Goal: Information Seeking & Learning: Learn about a topic

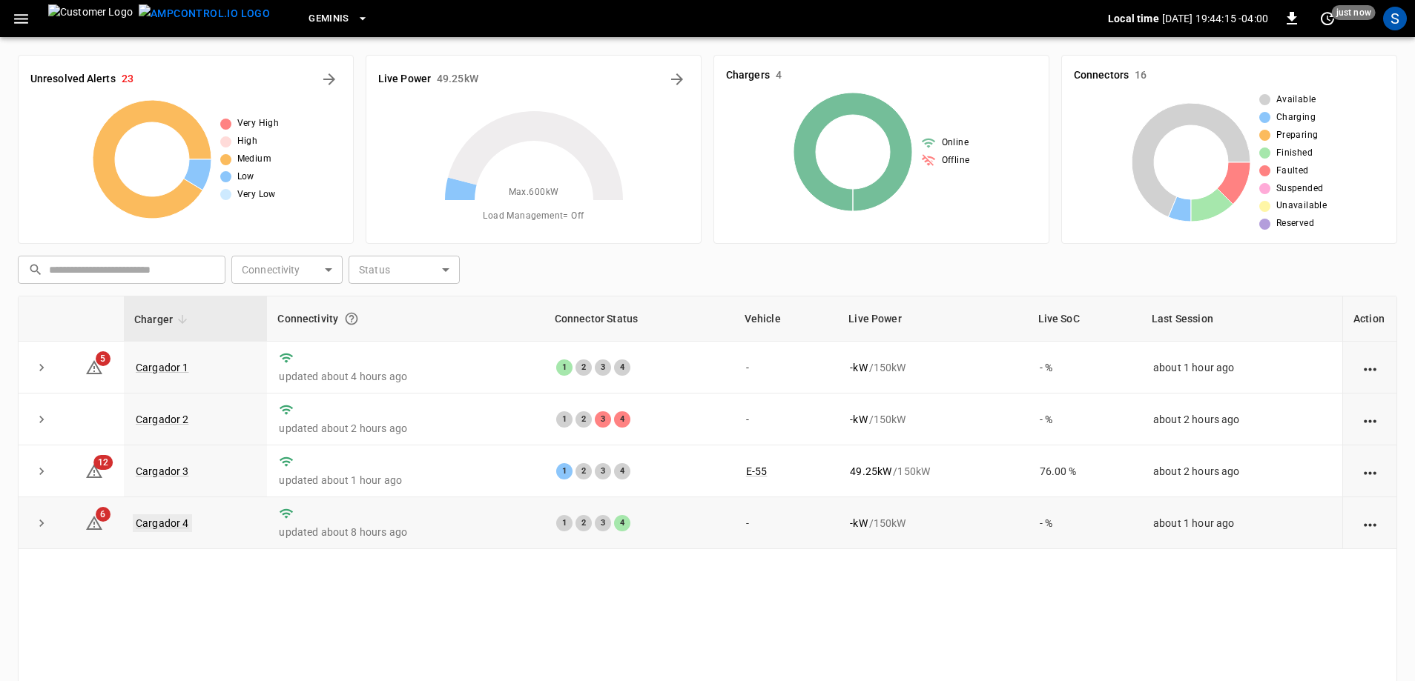
click at [159, 525] on link "Cargador 4" at bounding box center [162, 524] width 59 height 18
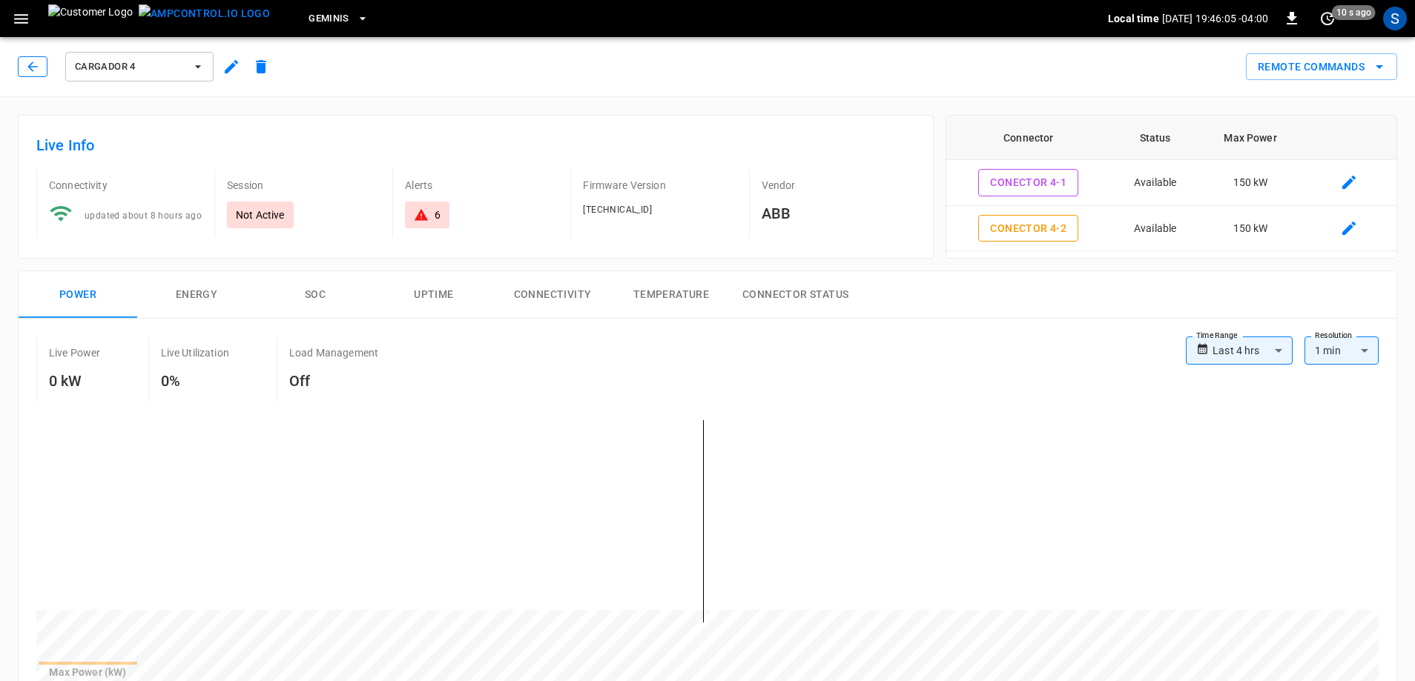
click at [34, 63] on icon "button" at bounding box center [32, 66] width 15 height 15
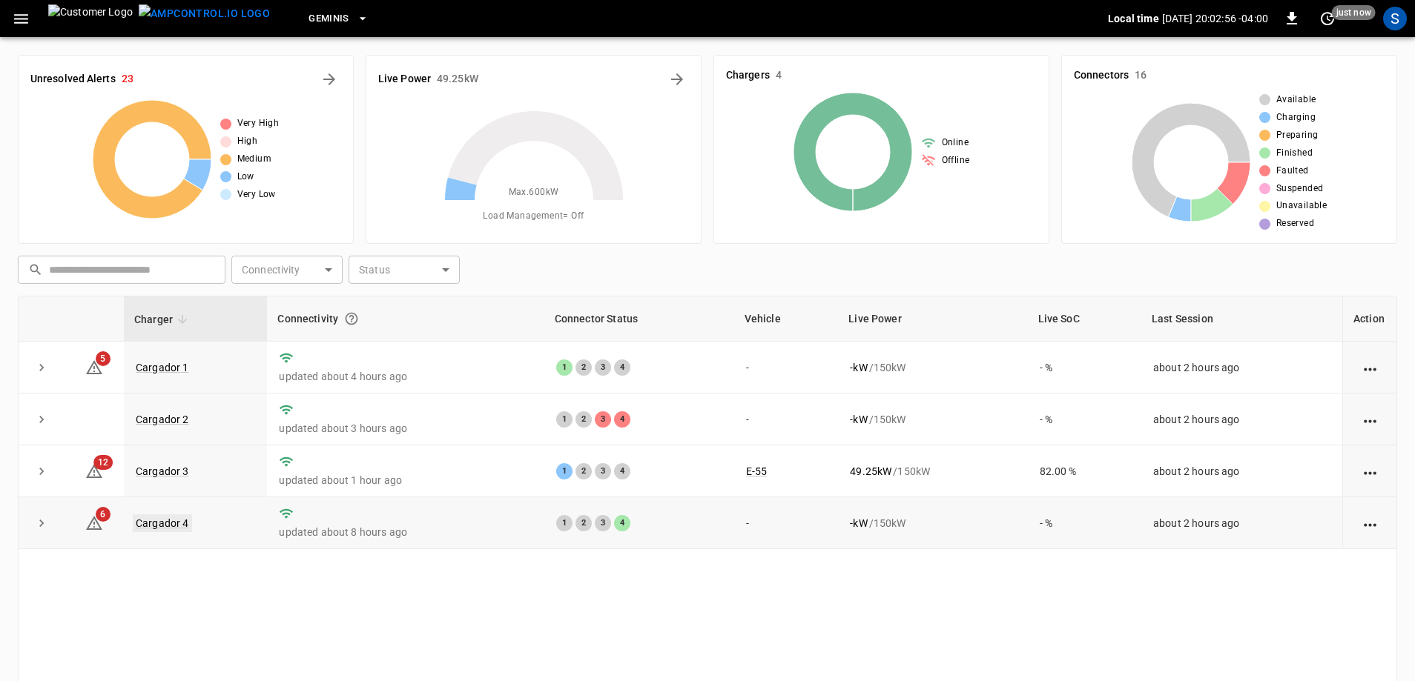
click at [141, 523] on link "Cargador 4" at bounding box center [162, 524] width 59 height 18
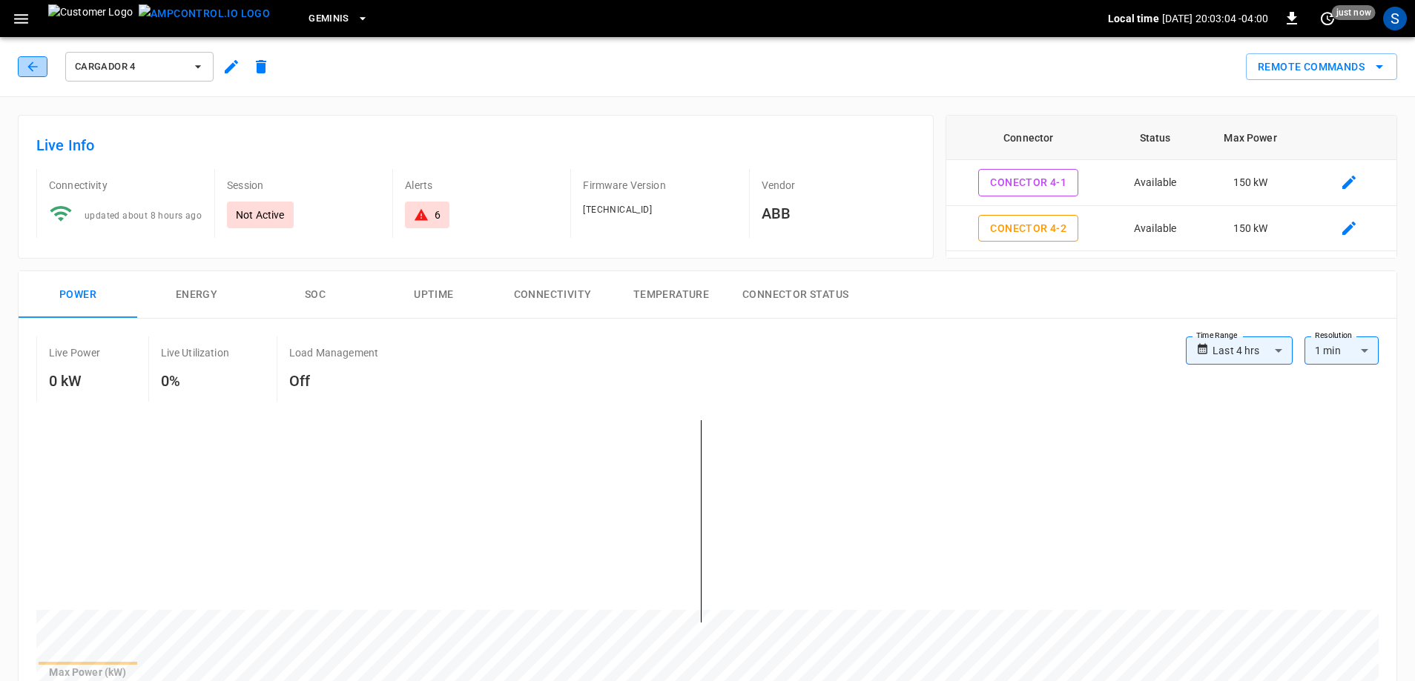
click at [39, 70] on icon "button" at bounding box center [32, 66] width 15 height 15
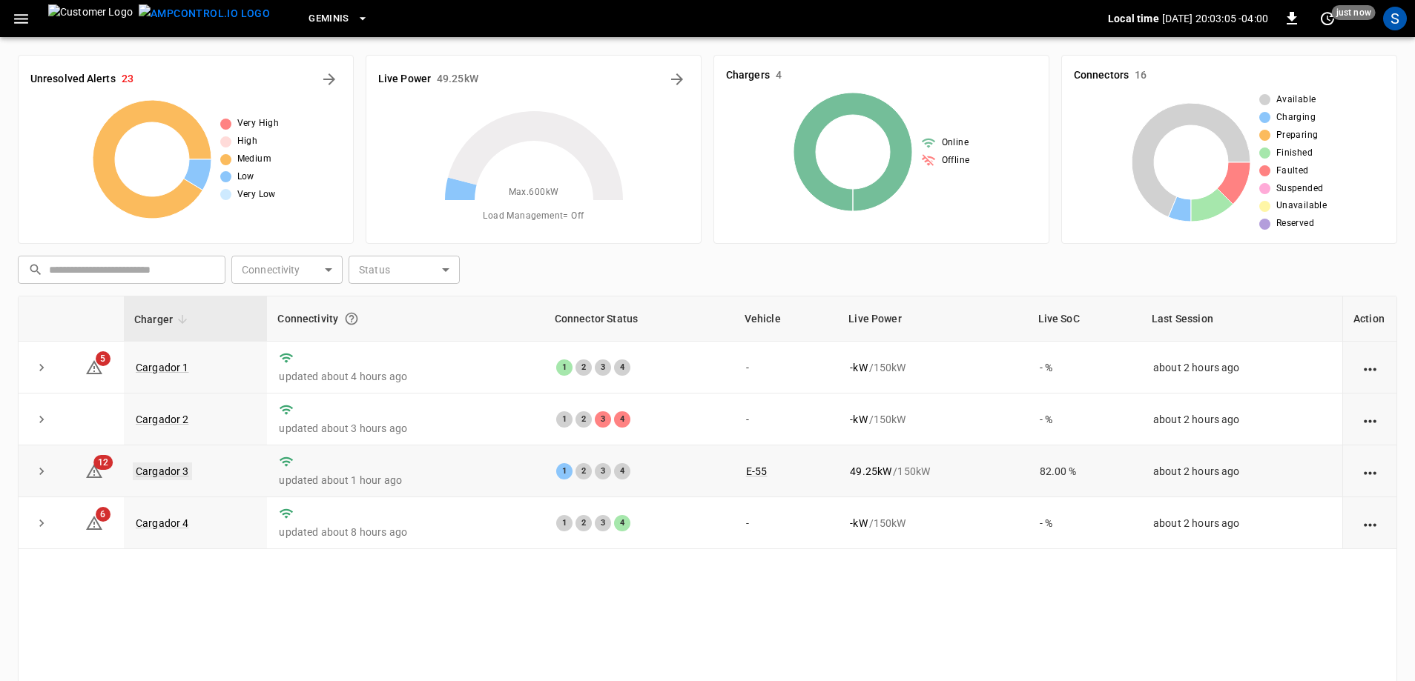
click at [156, 475] on link "Cargador 3" at bounding box center [162, 472] width 59 height 18
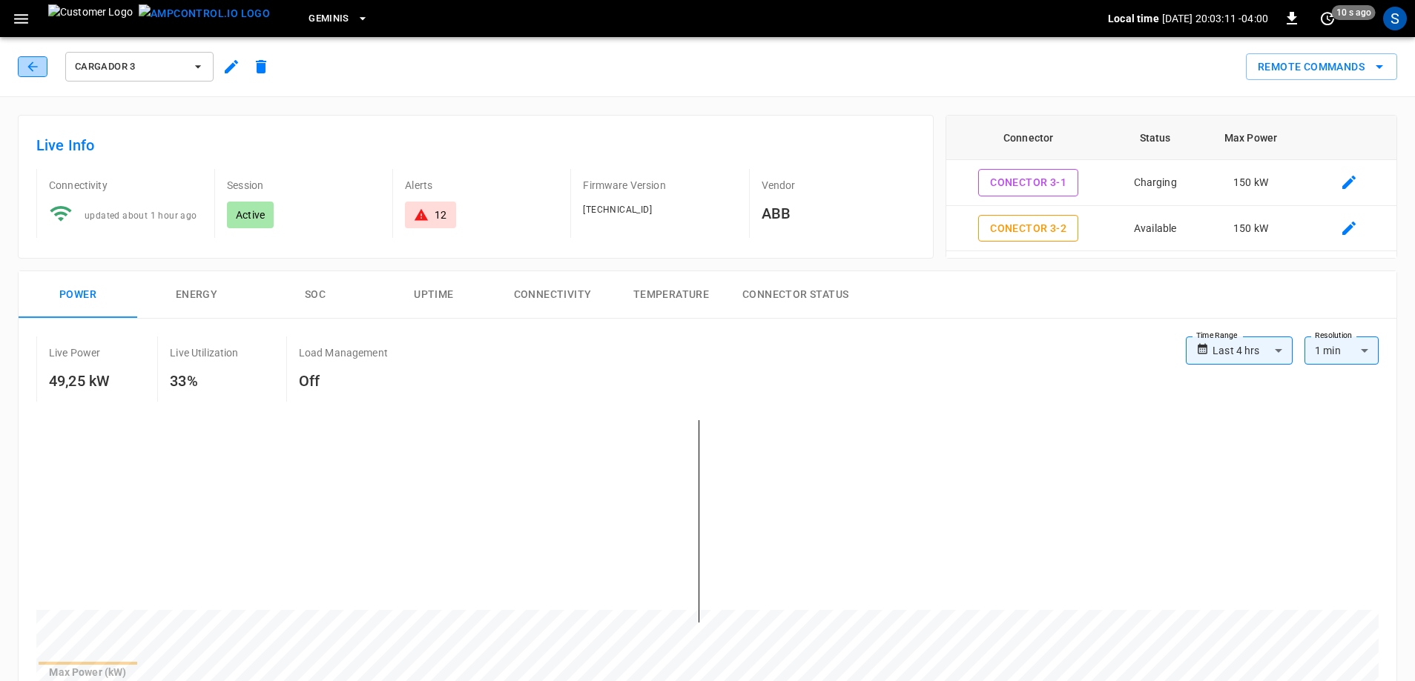
click at [39, 71] on icon "button" at bounding box center [32, 66] width 15 height 15
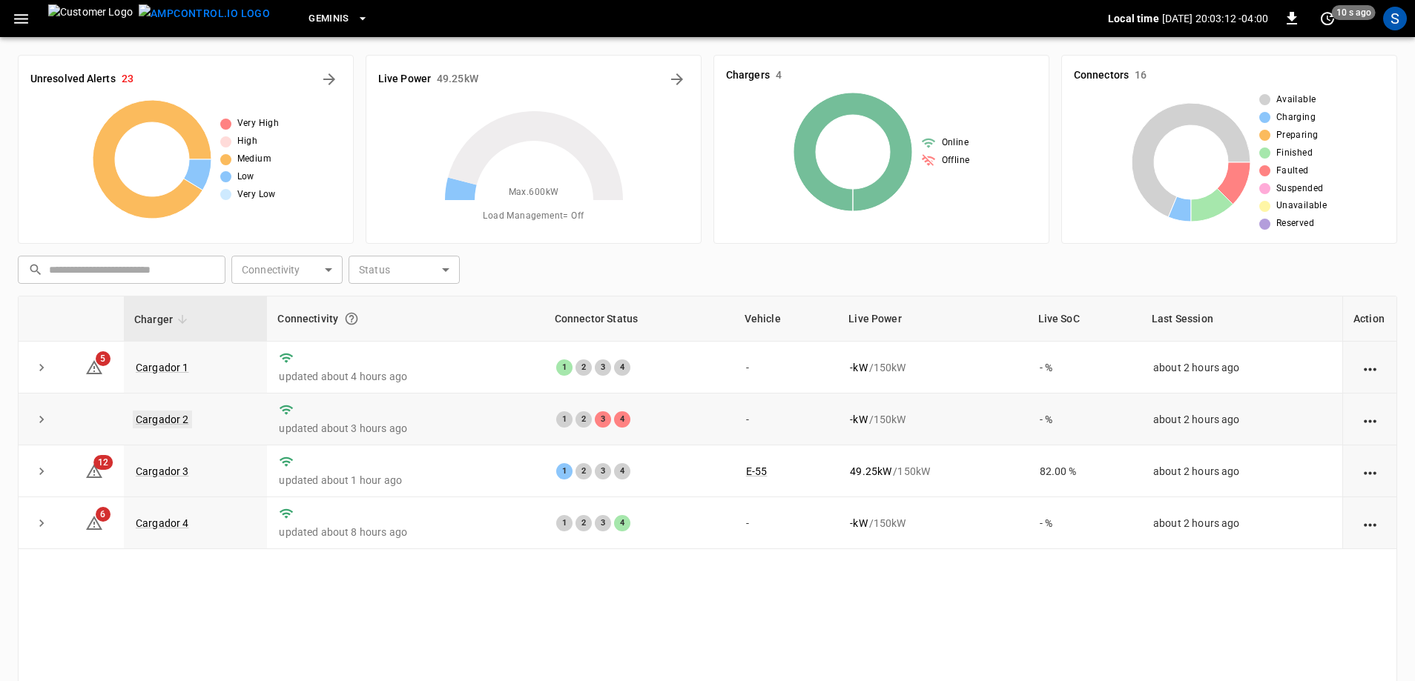
click at [178, 421] on link "Cargador 2" at bounding box center [162, 420] width 59 height 18
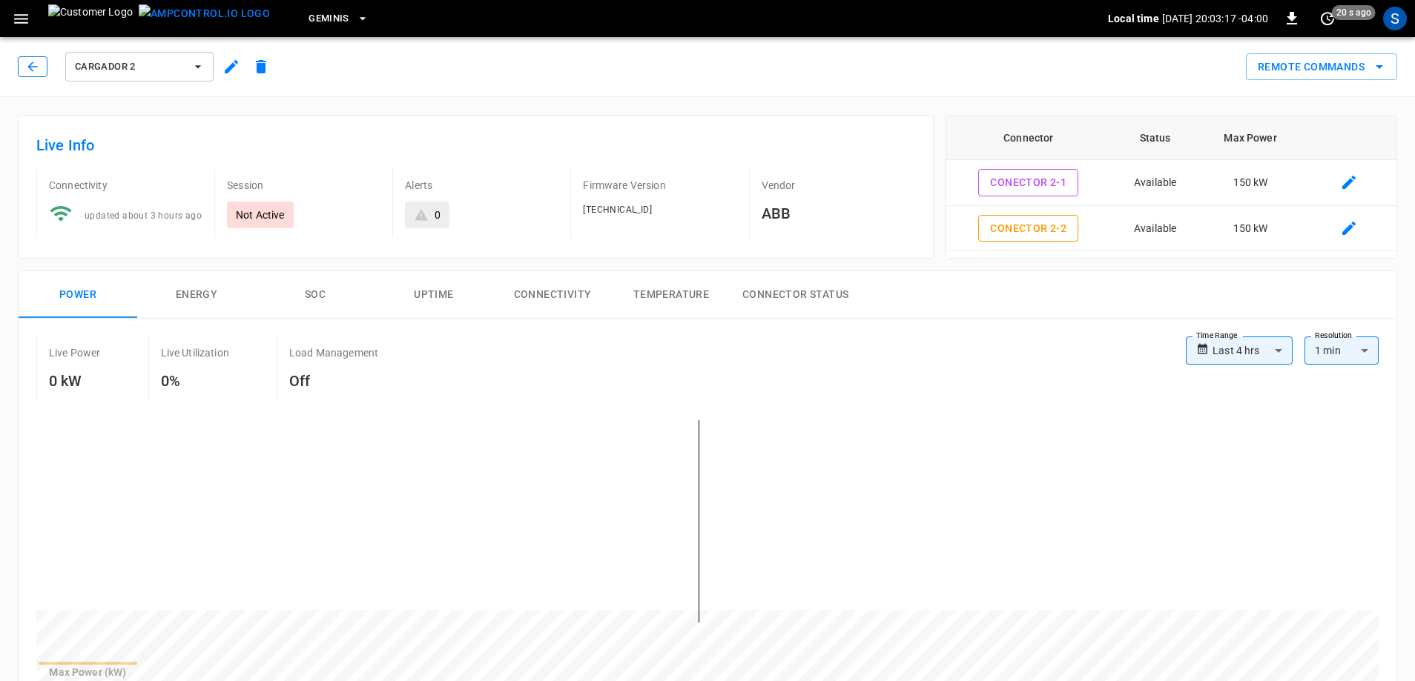
click at [32, 62] on icon "button" at bounding box center [32, 66] width 15 height 15
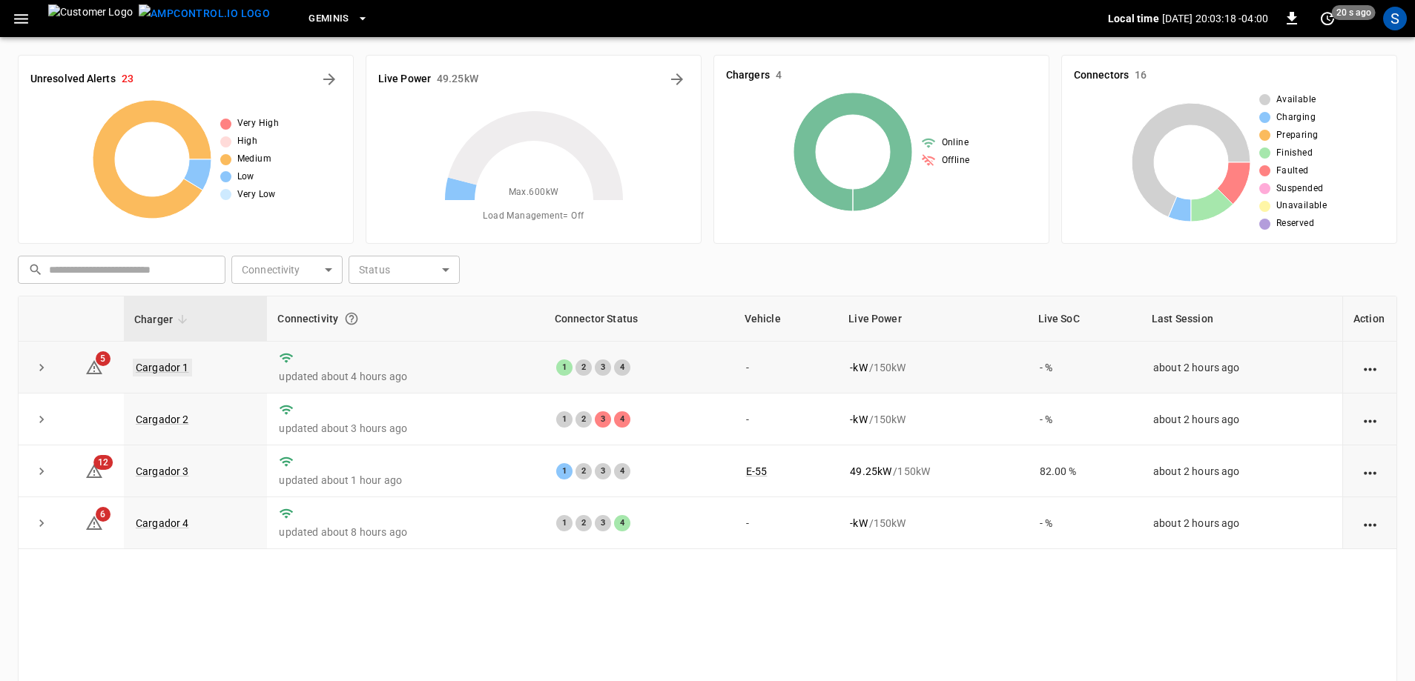
click at [165, 365] on link "Cargador 1" at bounding box center [162, 368] width 59 height 18
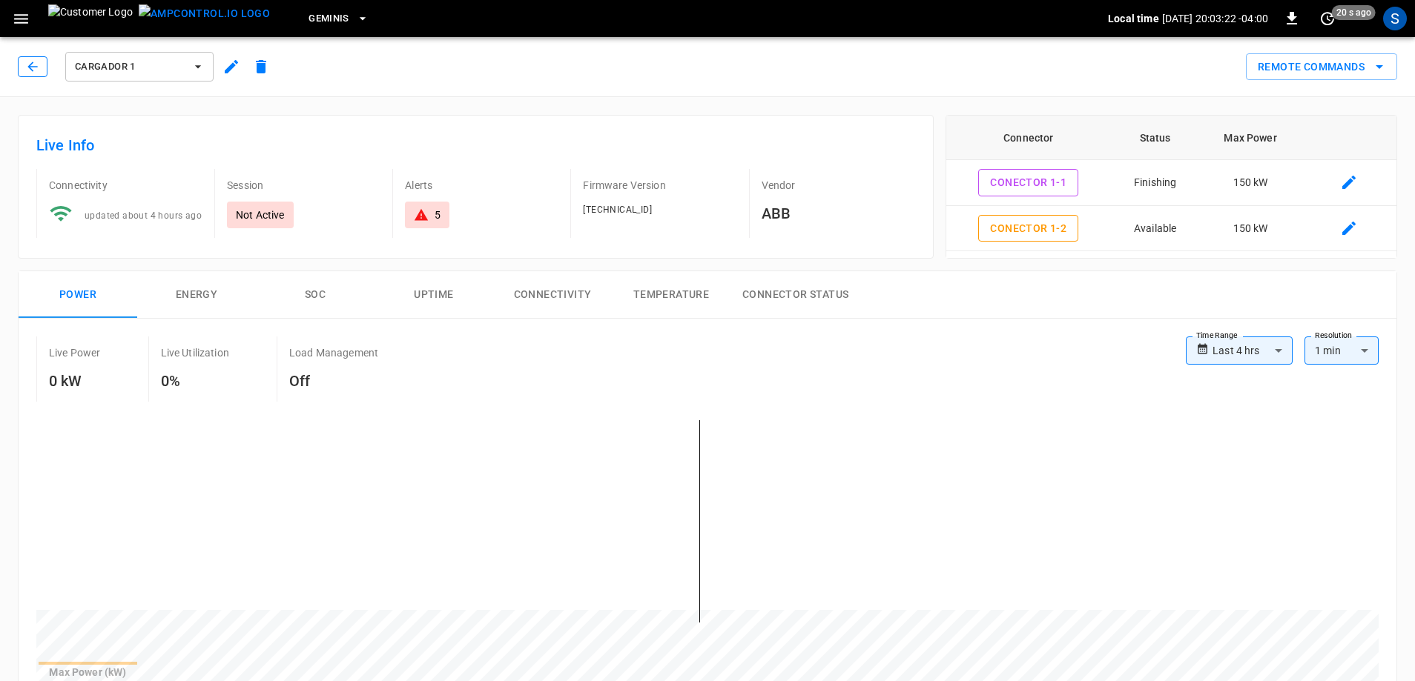
click at [36, 69] on icon "button" at bounding box center [32, 66] width 15 height 15
